Goal: Find specific fact: Find specific fact

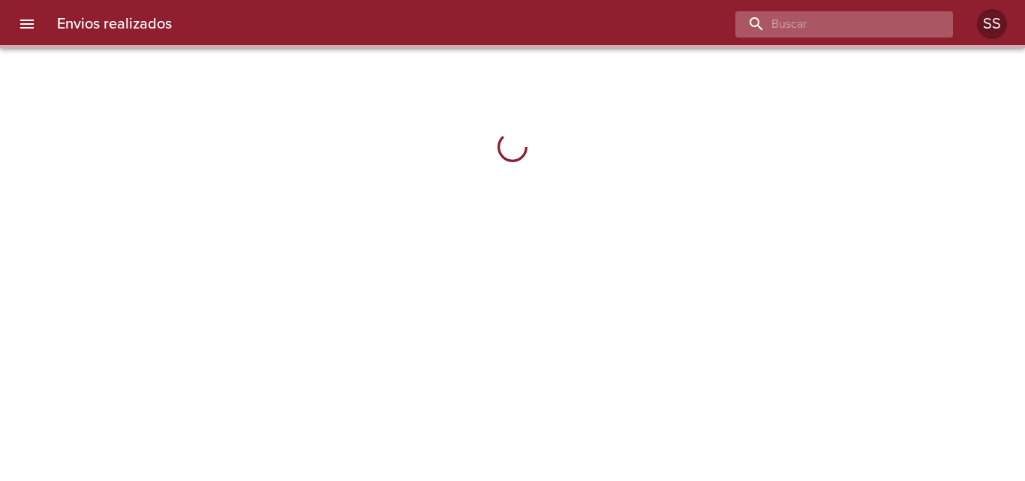
click at [837, 21] on input "buscar" at bounding box center [831, 24] width 192 height 26
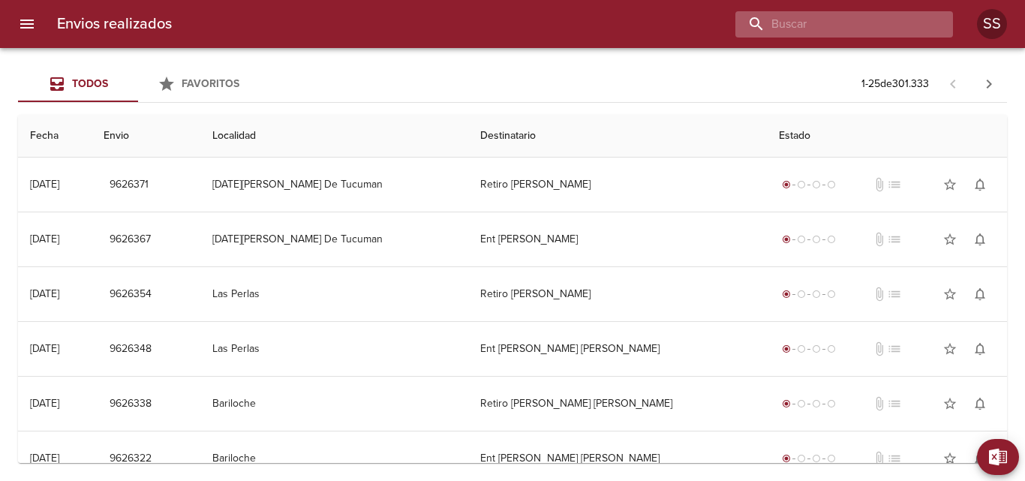
paste input "[PERSON_NAME] SAN [PERSON_NAME] DE LOS [PERSON_NAME]"
type input "[PERSON_NAME] SAN [PERSON_NAME] DE LOS [PERSON_NAME]"
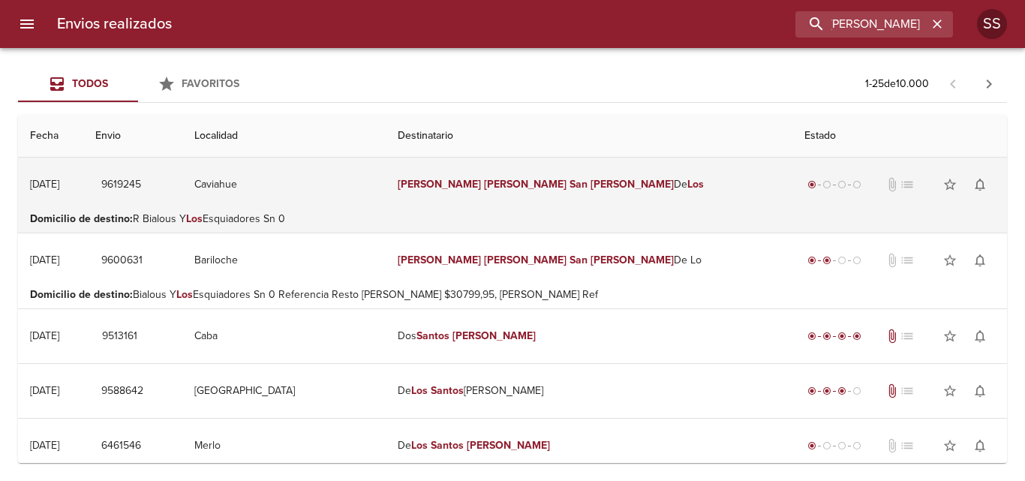
scroll to position [0, 0]
click at [473, 189] on em "[PERSON_NAME]" at bounding box center [439, 184] width 83 height 13
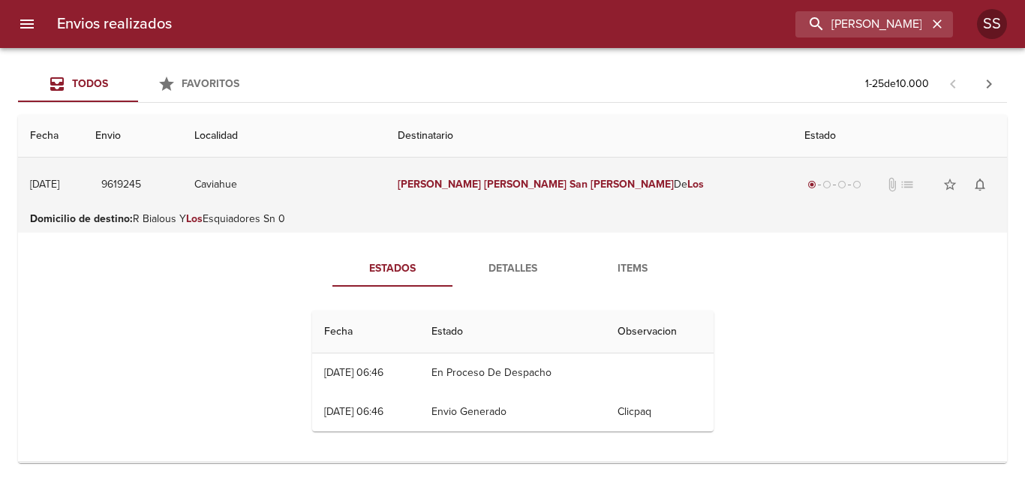
click at [475, 185] on em "[PERSON_NAME]" at bounding box center [439, 184] width 83 height 13
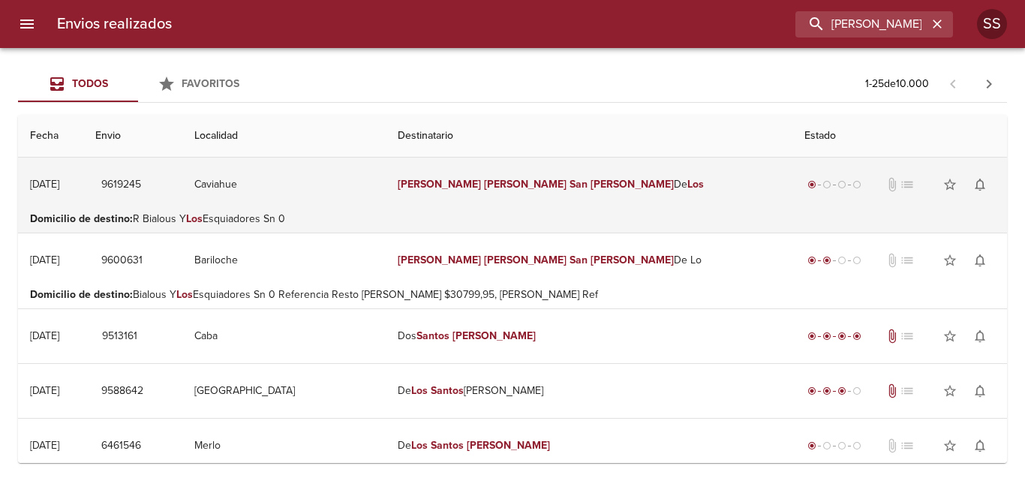
click at [450, 185] on td "[PERSON_NAME] San [PERSON_NAME] De Los" at bounding box center [589, 185] width 407 height 54
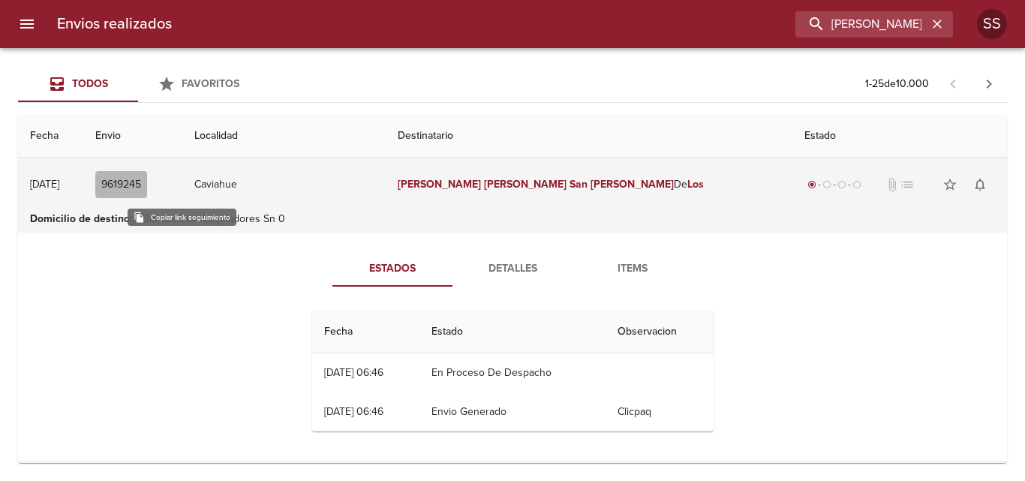
click at [141, 185] on span "9619245" at bounding box center [121, 185] width 40 height 19
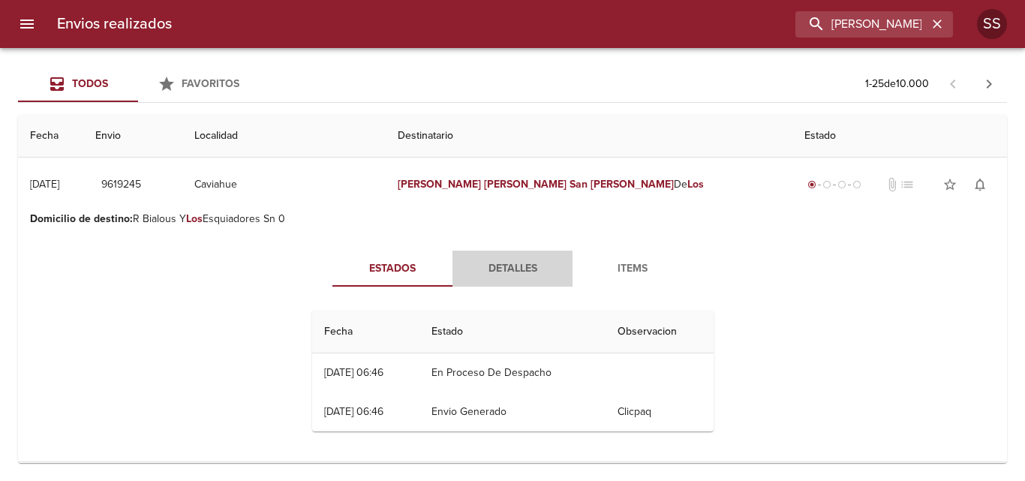
click at [522, 274] on span "Detalles" at bounding box center [512, 269] width 102 height 19
